Goal: Navigation & Orientation: Understand site structure

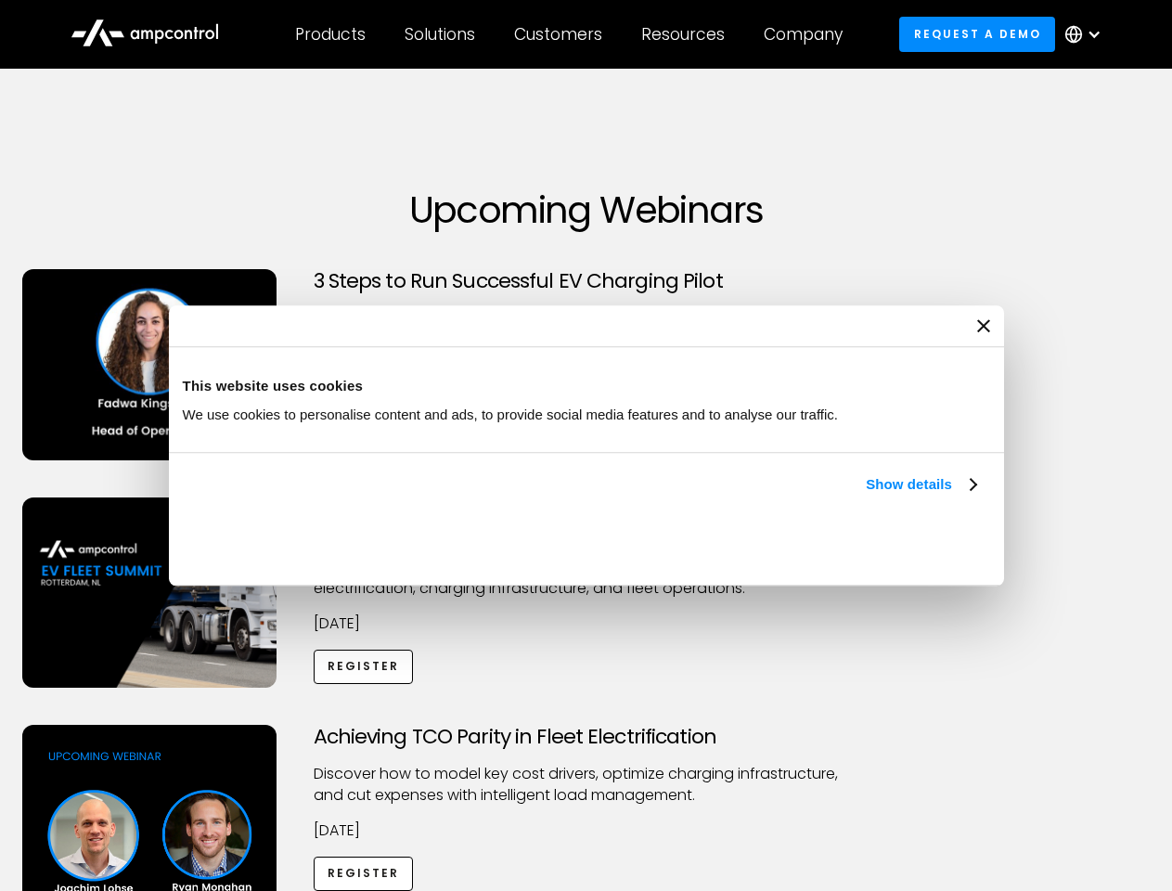
click at [866, 496] on link "Show details" at bounding box center [921, 484] width 110 height 22
click at [0, 0] on div "Necessary cookies help make a website usable by enabling basic functions like p…" at bounding box center [0, 0] width 0 height 0
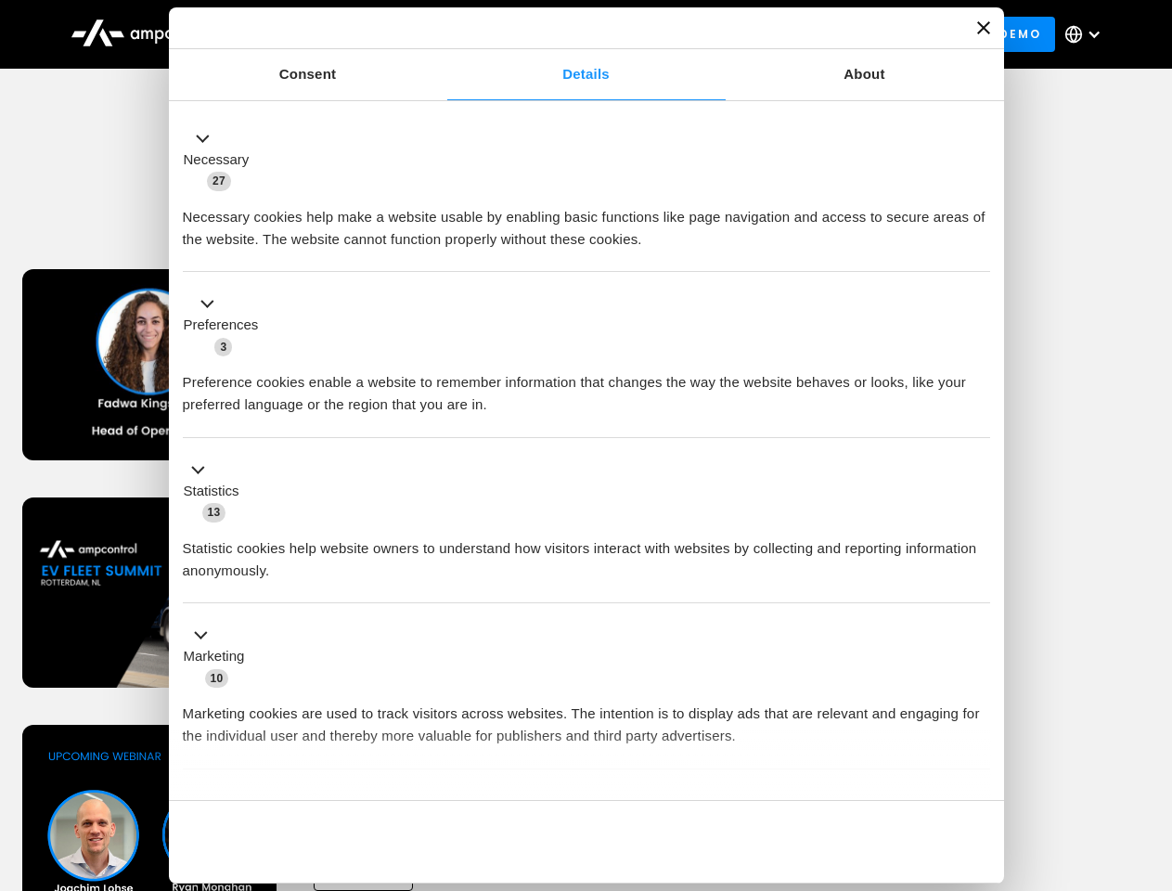
click at [1152, 748] on div "Achieving TCO Parity in Fleet Electrification Discover how to model key cost dr…" at bounding box center [587, 871] width 1166 height 292
click at [571, 34] on div "Customers" at bounding box center [558, 34] width 88 height 20
click at [330, 34] on div "Products" at bounding box center [330, 34] width 71 height 20
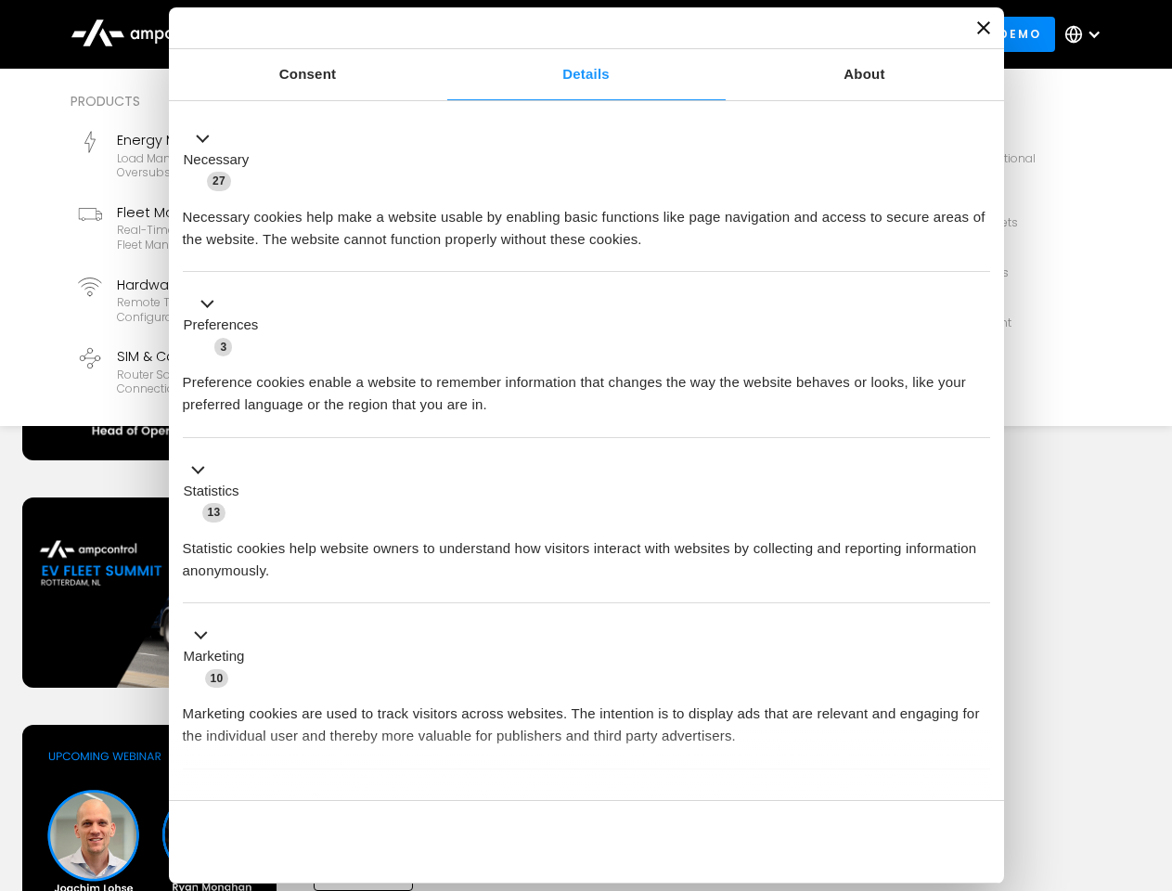
click at [441, 34] on div "Solutions" at bounding box center [440, 34] width 71 height 20
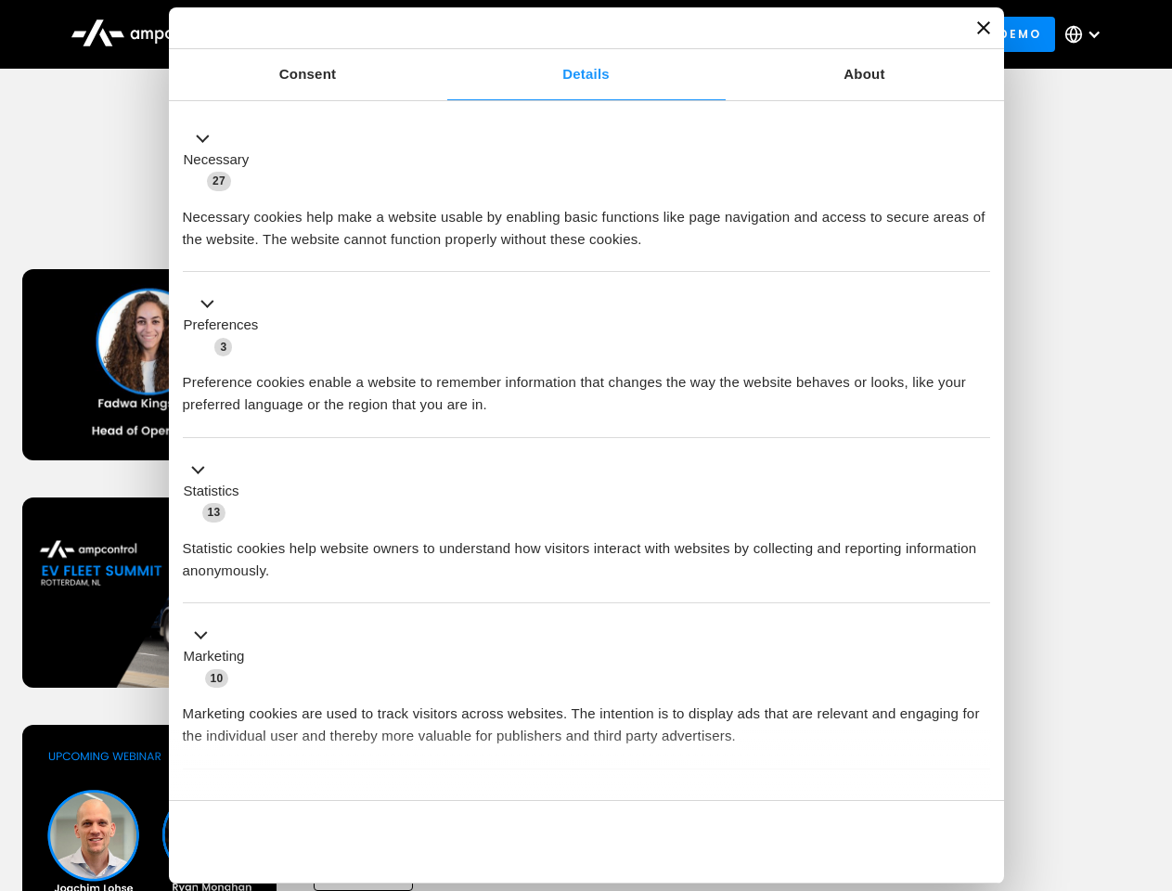
click at [562, 34] on div "Customers" at bounding box center [558, 34] width 88 height 20
click at [687, 34] on div "Resources" at bounding box center [683, 34] width 84 height 20
click at [810, 34] on div "Company" at bounding box center [803, 34] width 79 height 20
click at [1088, 34] on div at bounding box center [1094, 34] width 15 height 15
